Goal: Answer question/provide support

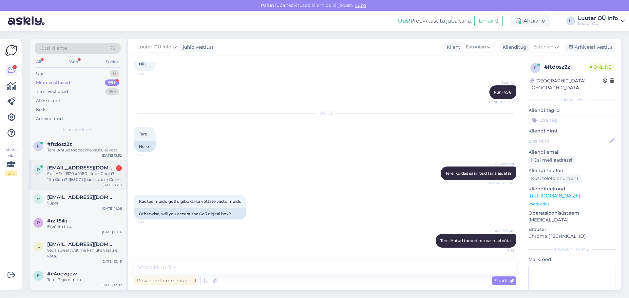
click at [74, 178] on div "Full HD - 1920 x 1080 - Intel Core i7 11th Gen i7-1165G7 Quad-core (4 Core) 2.4…" at bounding box center [84, 177] width 75 height 12
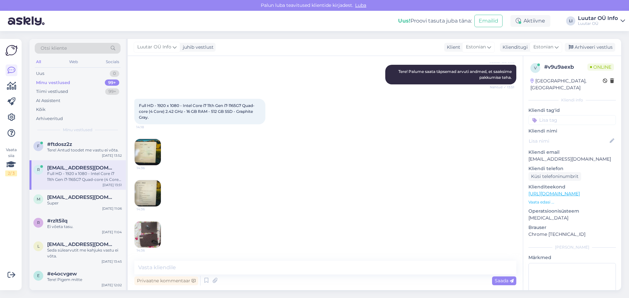
scroll to position [102, 0]
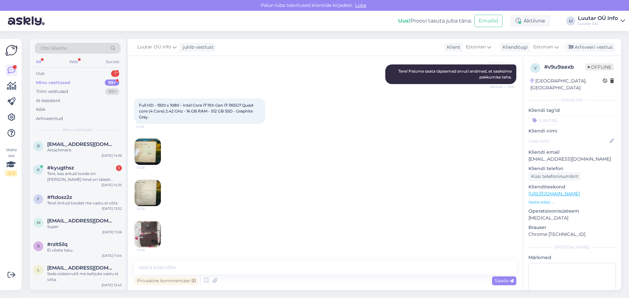
click at [439, 130] on div "Full HD - 1920 x 1080 - Intel Core i7 11th Gen i7-1165G7 Quad-core (4 Core) 2.4…" at bounding box center [325, 111] width 382 height 40
click at [77, 170] on div "#kyugthsz 1" at bounding box center [84, 168] width 75 height 6
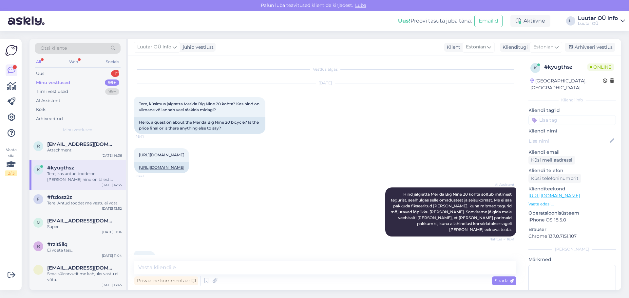
scroll to position [149, 0]
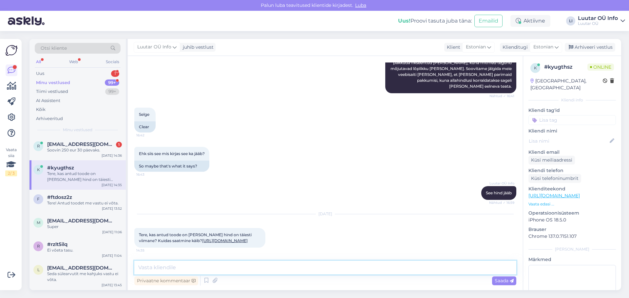
click at [175, 273] on textarea at bounding box center [325, 268] width 382 height 14
type textarea "Tere!Toode on alles ning hetkel kehtib sooduskampaania mille raames on tootel s…"
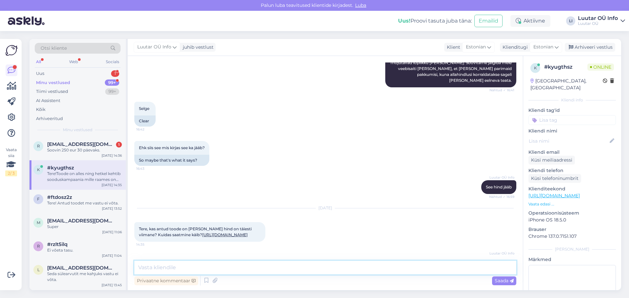
scroll to position [183, 0]
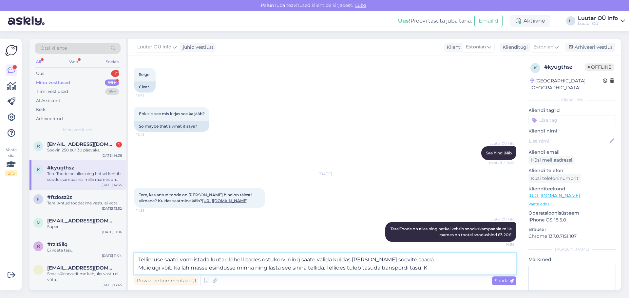
type textarea "Tellimuse saate vormistada luutari lehel lisades ostukorvi ning saate valida ku…"
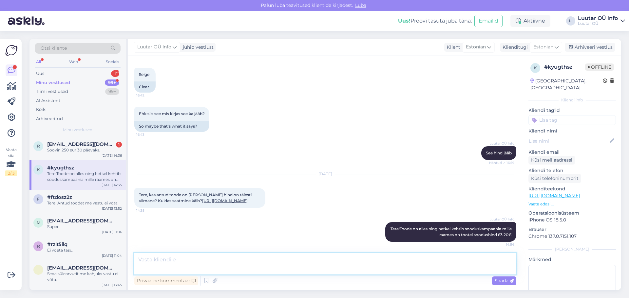
scroll to position [229, 0]
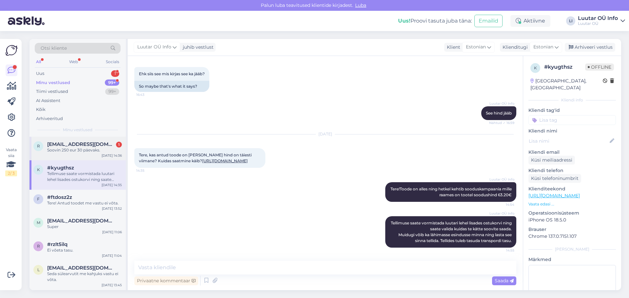
click at [62, 138] on div "r [EMAIL_ADDRESS][DOMAIN_NAME] 1 Soovin 250 eur 30 päevaks. [DATE] 14:36" at bounding box center [77, 149] width 96 height 24
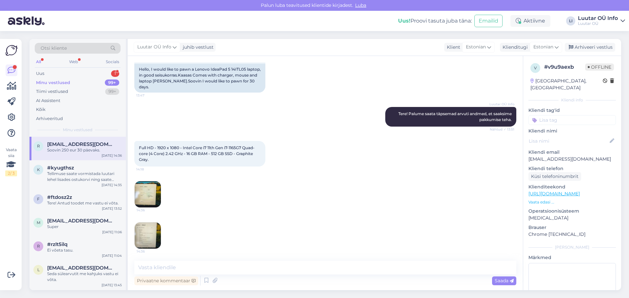
scroll to position [66, 0]
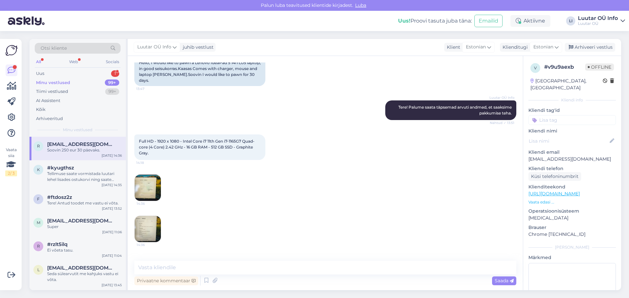
drag, startPoint x: 140, startPoint y: 139, endPoint x: 193, endPoint y: 152, distance: 55.1
click at [193, 152] on div "Full HD - 1920 x 1080 - Intel Core i7 11th Gen i7-1165G7 Quad-core (4 Core) 2.4…" at bounding box center [199, 148] width 131 height 26
copy span "Full HD - 1920 x 1080 - Intel Core i7 11th Gen i7-1165G7 Quad-core (4 Core) 2.4…"
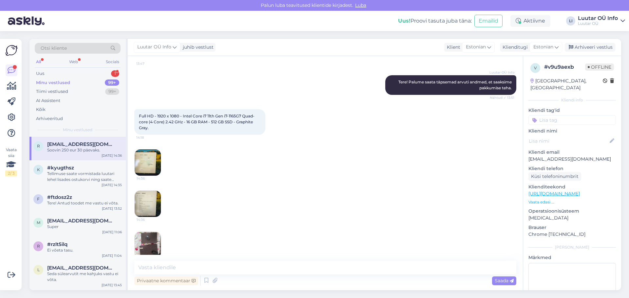
scroll to position [130, 0]
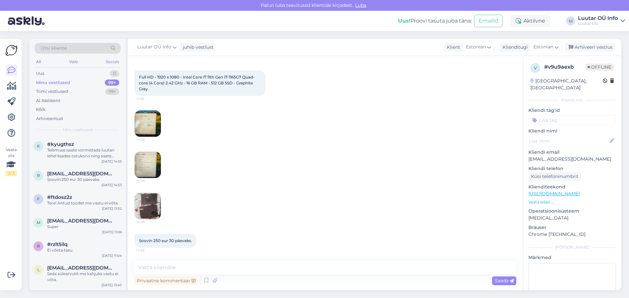
click at [315, 279] on div "Privaatne kommentaar Saada" at bounding box center [325, 281] width 382 height 12
click at [150, 117] on img at bounding box center [148, 124] width 26 height 26
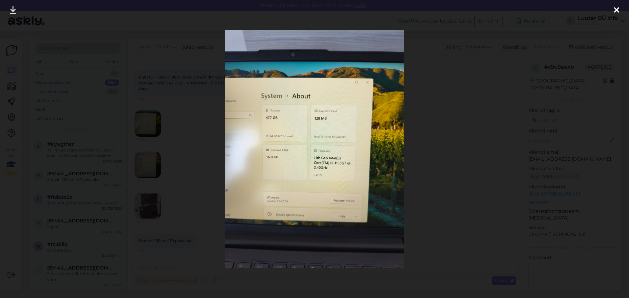
click at [415, 126] on div at bounding box center [314, 149] width 629 height 298
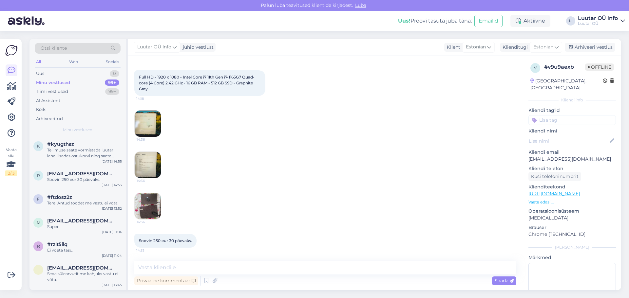
click at [141, 169] on img at bounding box center [148, 165] width 26 height 26
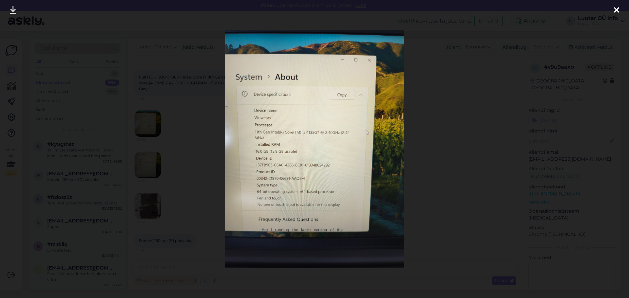
click at [570, 167] on div at bounding box center [314, 149] width 629 height 298
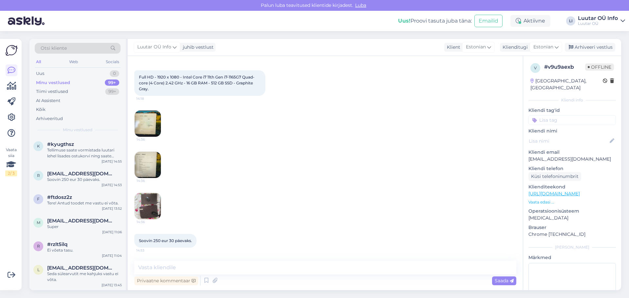
click at [156, 213] on img at bounding box center [148, 206] width 26 height 26
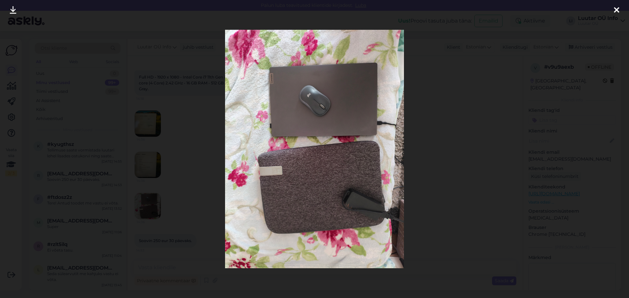
click at [457, 168] on div at bounding box center [314, 149] width 629 height 298
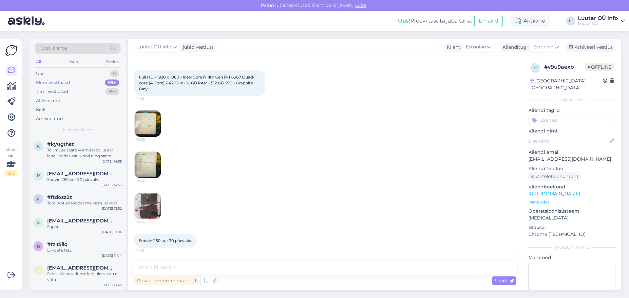
click at [345, 141] on div "14:36" at bounding box center [325, 123] width 382 height 41
click at [286, 145] on div "14:36" at bounding box center [325, 164] width 382 height 41
